Goal: Task Accomplishment & Management: Manage account settings

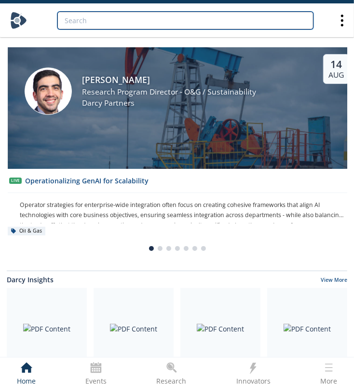
click at [82, 18] on input "search" at bounding box center [185, 21] width 256 height 18
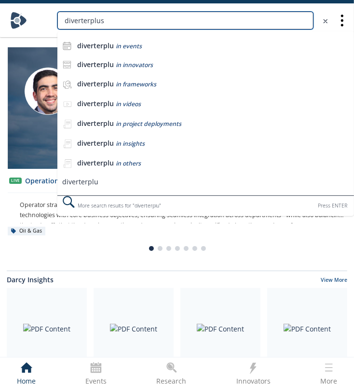
type input "diverterplus"
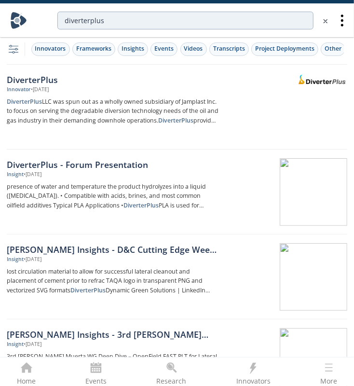
click at [28, 73] on div "DiverterPlus" at bounding box center [113, 79] width 212 height 13
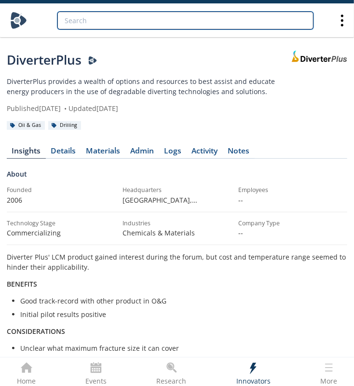
click at [119, 21] on input "search" at bounding box center [185, 21] width 256 height 18
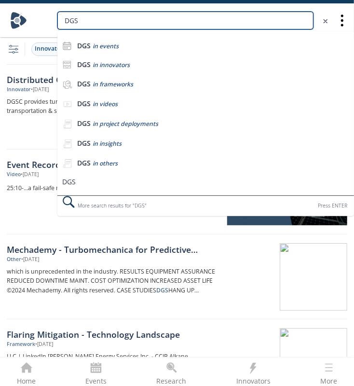
drag, startPoint x: 117, startPoint y: 22, endPoint x: 4, endPoint y: 19, distance: 113.4
click at [4, 19] on nav "DGS DGS in events DGS in innovators DGS in frameworks DGS in videos DGS" at bounding box center [177, 20] width 354 height 34
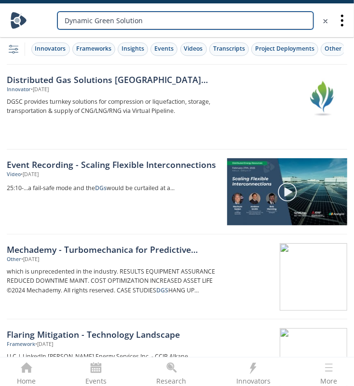
type input "Dynamic Green Solution"
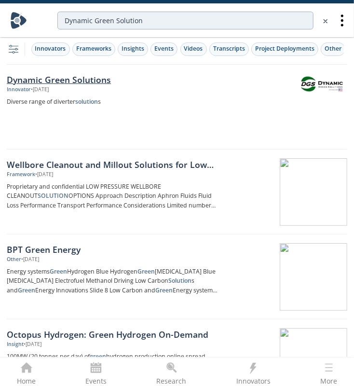
click at [65, 80] on div "Dynamic Green Solutions" at bounding box center [113, 79] width 212 height 13
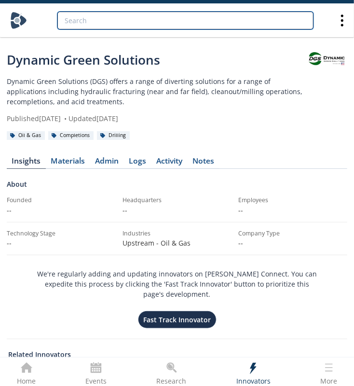
click at [120, 21] on input "search" at bounding box center [185, 21] width 256 height 18
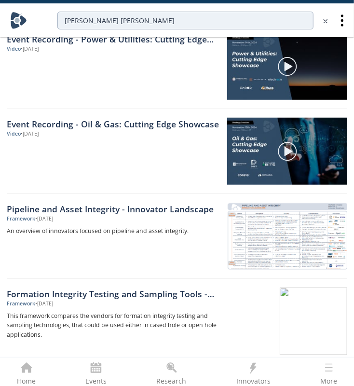
scroll to position [1410, 0]
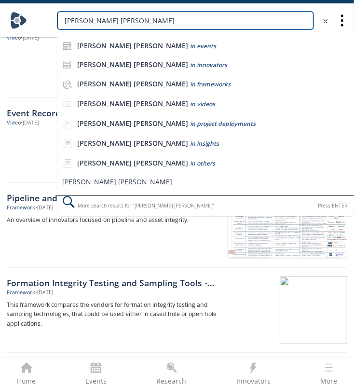
click at [102, 20] on input "[PERSON_NAME] [PERSON_NAME]" at bounding box center [185, 21] width 256 height 18
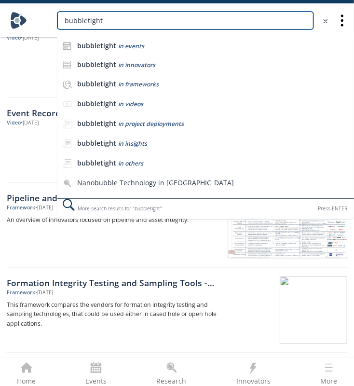
type input "bubbletight"
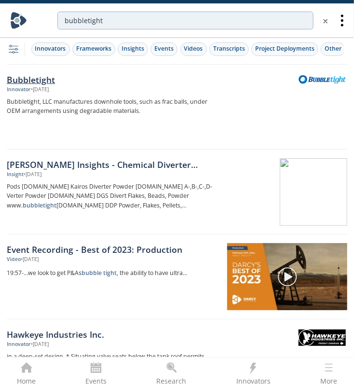
click at [21, 70] on link "Bubbletight Innovator • [DATE] Bubbletight, LLC manufactures downhole tools, su…" at bounding box center [177, 107] width 341 height 85
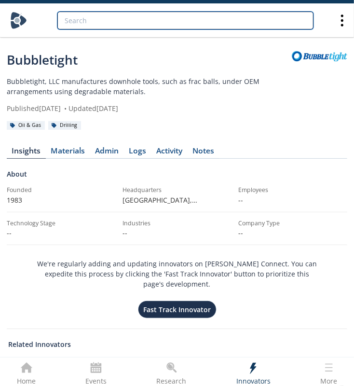
click at [104, 18] on input "search" at bounding box center [185, 21] width 256 height 18
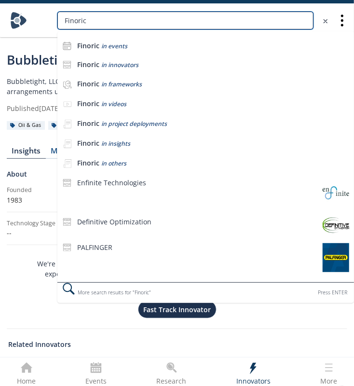
type input "Finoric"
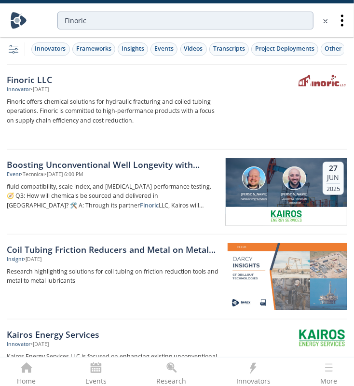
click at [29, 81] on div "Finoric LLC" at bounding box center [113, 79] width 212 height 13
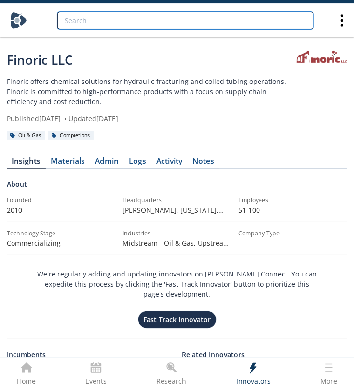
click at [88, 28] on input "search" at bounding box center [185, 21] width 256 height 18
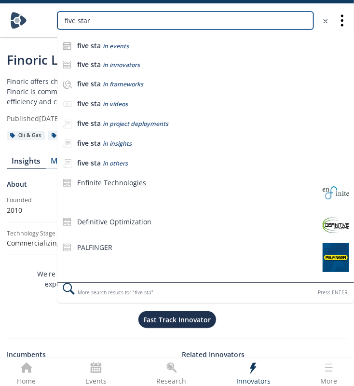
type input "five star"
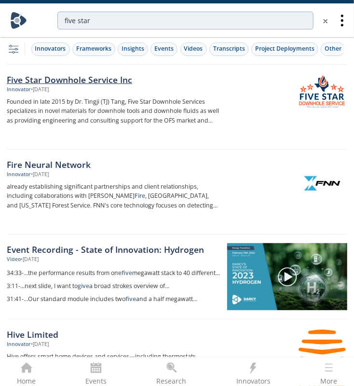
click at [91, 76] on div "Five Star Downhole Service Inc" at bounding box center [113, 79] width 212 height 13
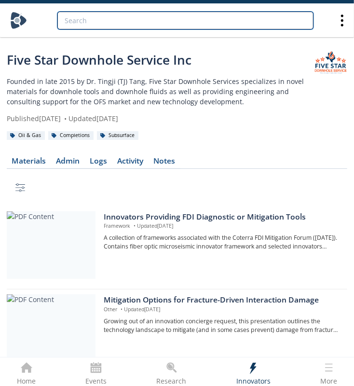
click at [83, 21] on input "search" at bounding box center [185, 21] width 256 height 18
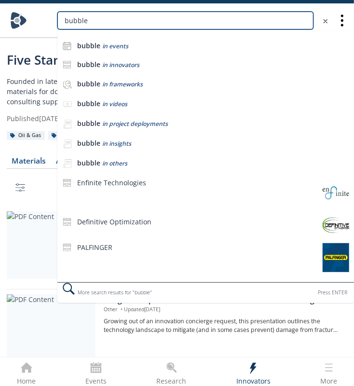
type input "bubble"
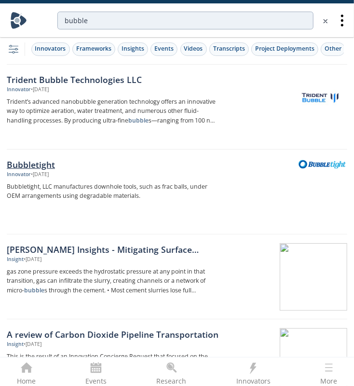
click at [41, 160] on div "Bubbletight" at bounding box center [113, 164] width 212 height 13
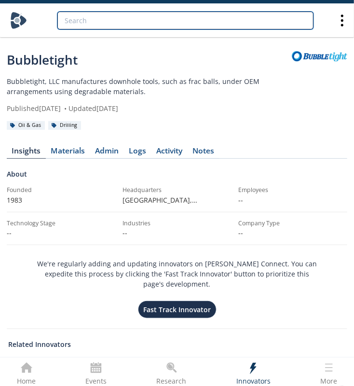
click at [95, 13] on input "search" at bounding box center [185, 21] width 256 height 18
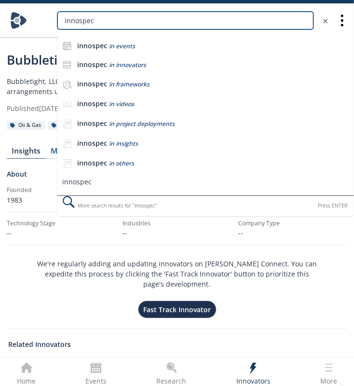
type input "innospec"
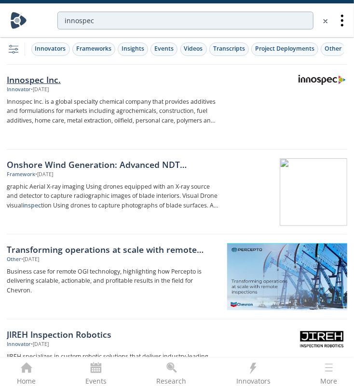
click at [32, 75] on div "Innospec Inc." at bounding box center [113, 79] width 212 height 13
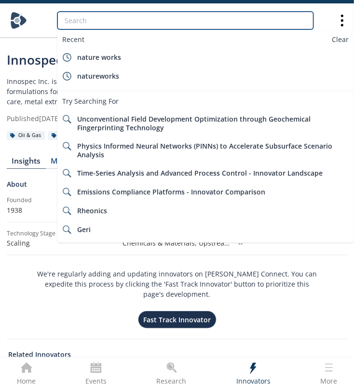
click at [81, 28] on input "search" at bounding box center [185, 21] width 256 height 18
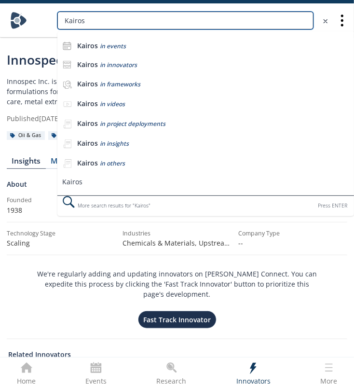
type input "Kairos"
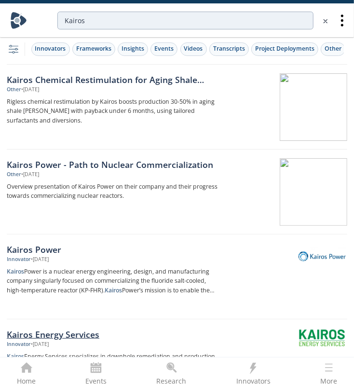
click at [32, 334] on div "Kairos Energy Services" at bounding box center [113, 334] width 212 height 13
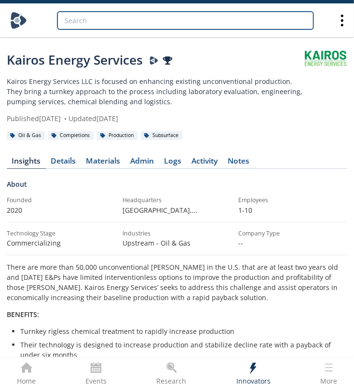
click at [151, 15] on input "search" at bounding box center [185, 21] width 256 height 18
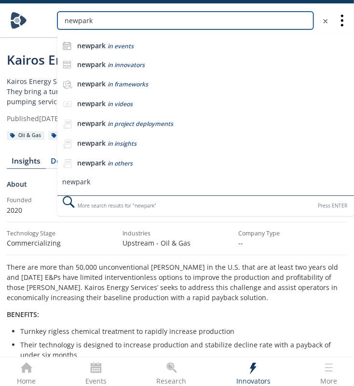
type input "newpark"
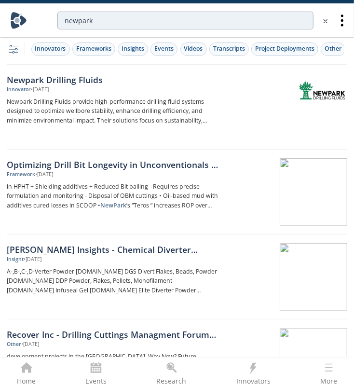
click at [51, 74] on div "Newpark Drilling Fluids" at bounding box center [113, 79] width 212 height 13
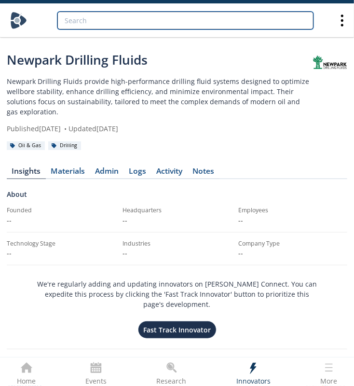
click at [99, 20] on input "search" at bounding box center [185, 21] width 256 height 18
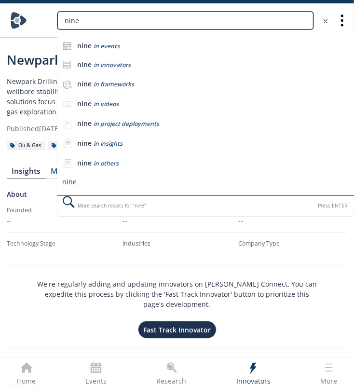
type input "nine"
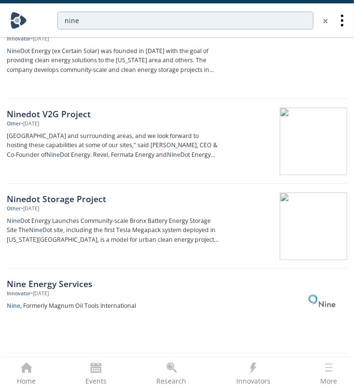
scroll to position [180, 0]
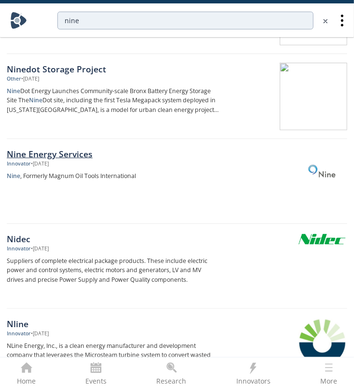
click at [76, 156] on div "Nine Energy Services" at bounding box center [113, 154] width 212 height 13
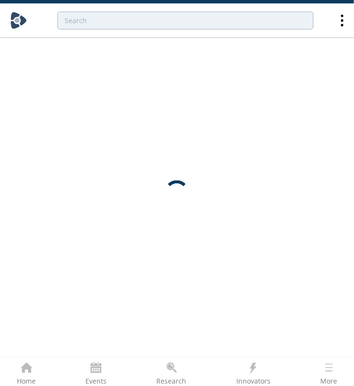
scroll to position [0, 0]
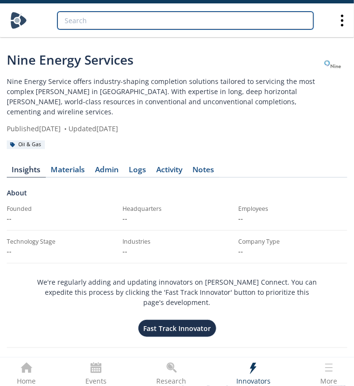
drag, startPoint x: 72, startPoint y: 16, endPoint x: 77, endPoint y: 18, distance: 5.4
click at [72, 17] on input "search" at bounding box center [185, 21] width 256 height 18
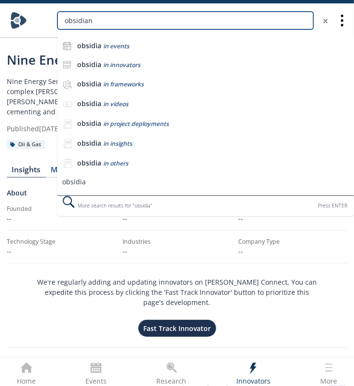
type input "obsidian"
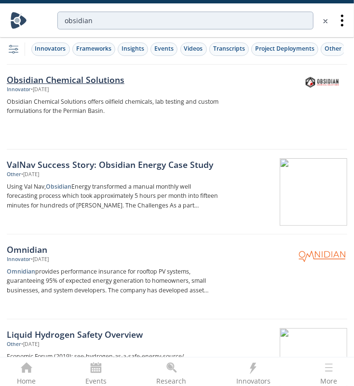
click at [75, 77] on div "Obsidian Chemical Solutions" at bounding box center [113, 79] width 212 height 13
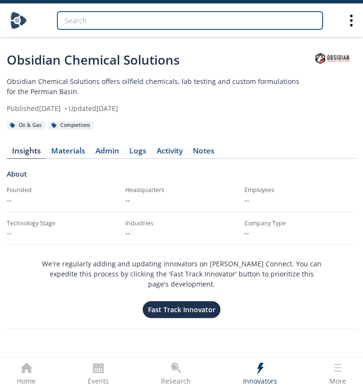
click at [113, 19] on input "search" at bounding box center [189, 21] width 265 height 18
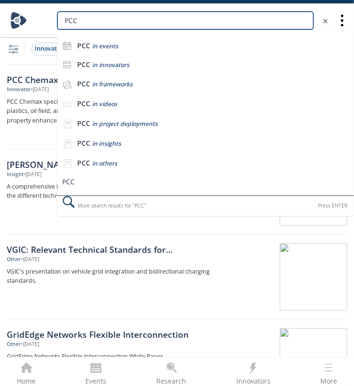
click at [74, 19] on input "PCC" at bounding box center [185, 21] width 256 height 18
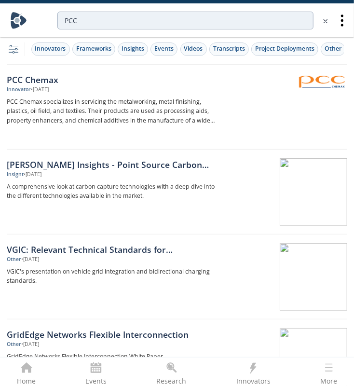
click at [82, 10] on div "PCC" at bounding box center [181, 21] width 303 height 28
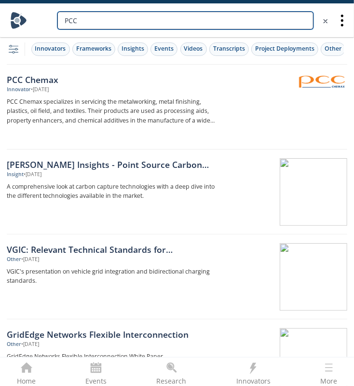
click at [73, 19] on input "PCC" at bounding box center [185, 21] width 256 height 18
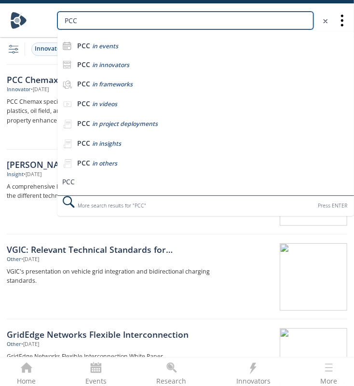
click at [73, 19] on input "PCC" at bounding box center [185, 21] width 256 height 18
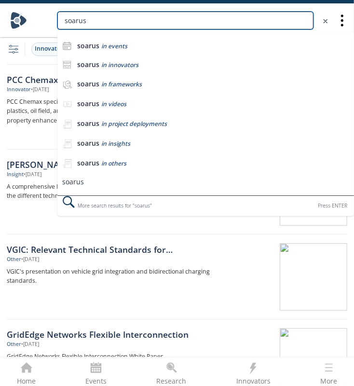
type input "soarus"
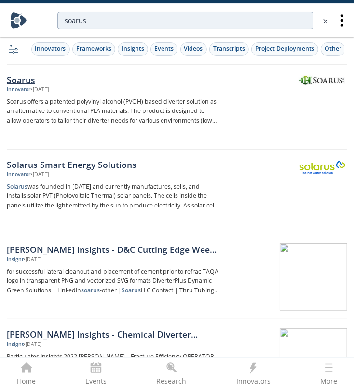
click at [21, 76] on div "Soarus" at bounding box center [113, 79] width 212 height 13
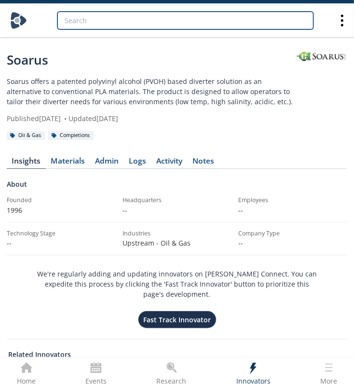
click at [110, 17] on input "search" at bounding box center [185, 21] width 256 height 18
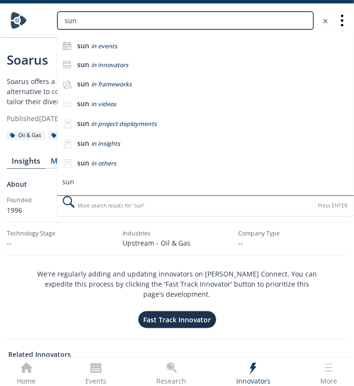
type input "sun"
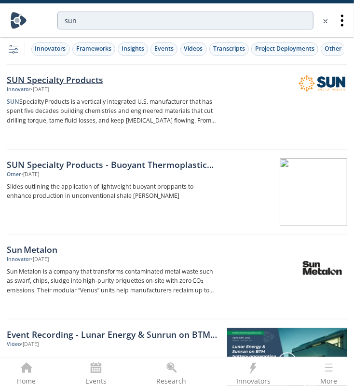
click at [70, 80] on div "SUN Specialty Products" at bounding box center [113, 79] width 212 height 13
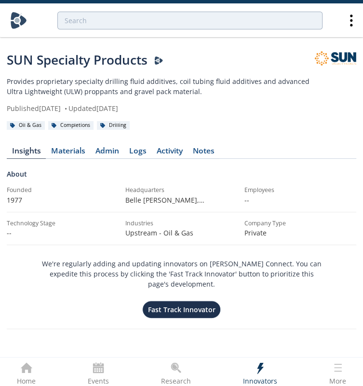
drag, startPoint x: 97, startPoint y: 10, endPoint x: 95, endPoint y: 18, distance: 8.9
click at [95, 15] on div at bounding box center [186, 21] width 313 height 28
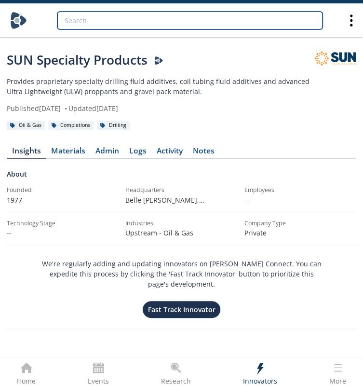
click at [95, 22] on input "search" at bounding box center [189, 21] width 265 height 18
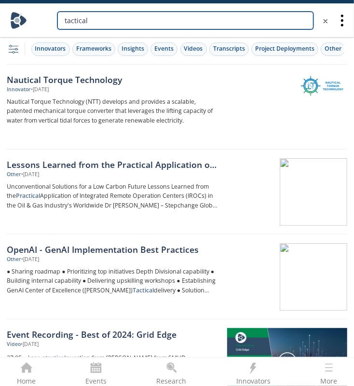
click at [119, 20] on input "tactical" at bounding box center [185, 21] width 256 height 18
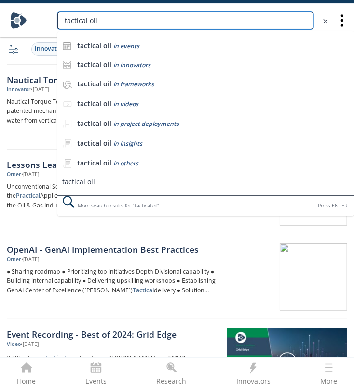
type input "tactical oil"
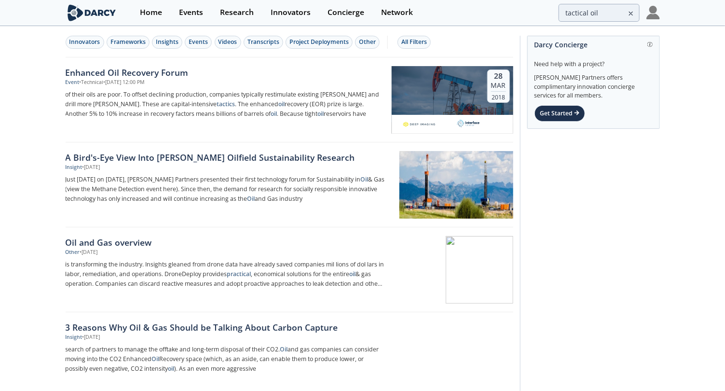
click at [363, 13] on img at bounding box center [653, 13] width 14 height 14
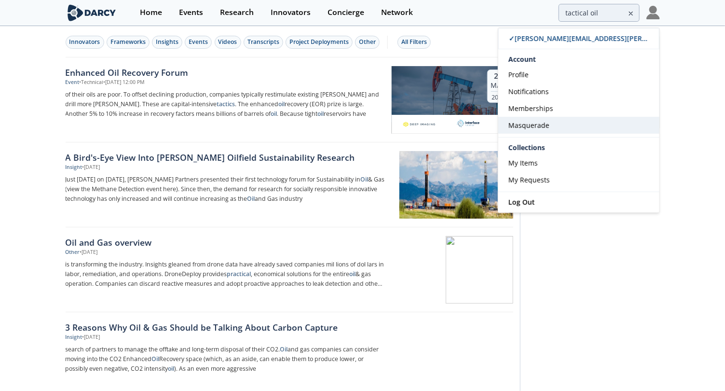
click at [363, 124] on span "Masquerade" at bounding box center [528, 125] width 41 height 9
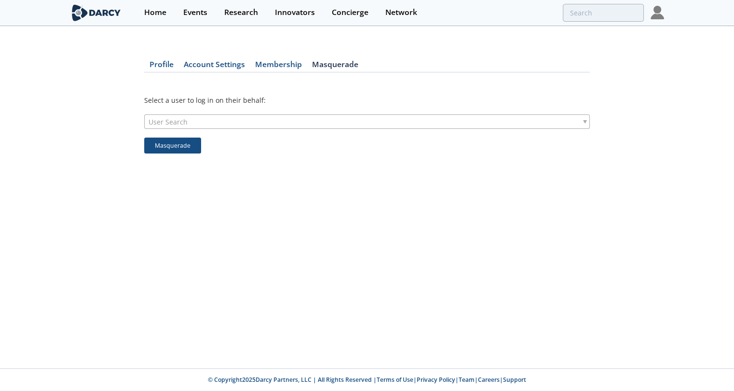
click at [313, 120] on div "User Search" at bounding box center [367, 121] width 446 height 14
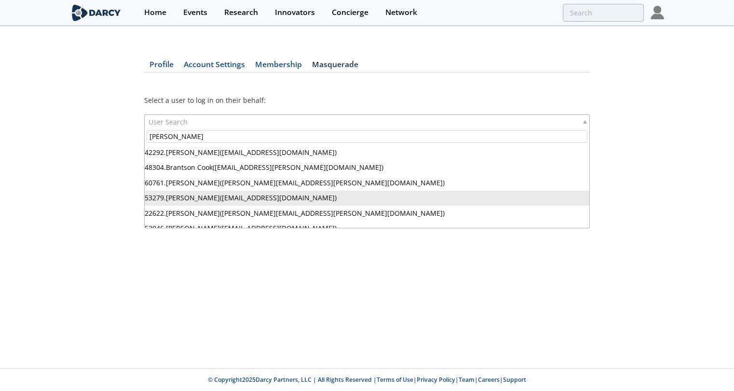
type input "[PERSON_NAME]"
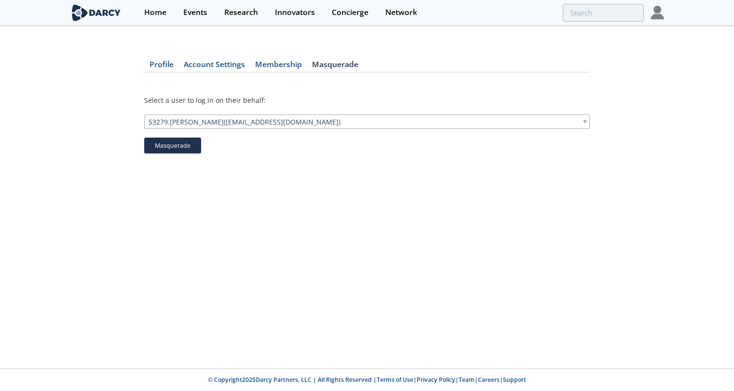
click at [173, 147] on button "Masquerade" at bounding box center [172, 145] width 57 height 16
